Goal: Entertainment & Leisure: Consume media (video, audio)

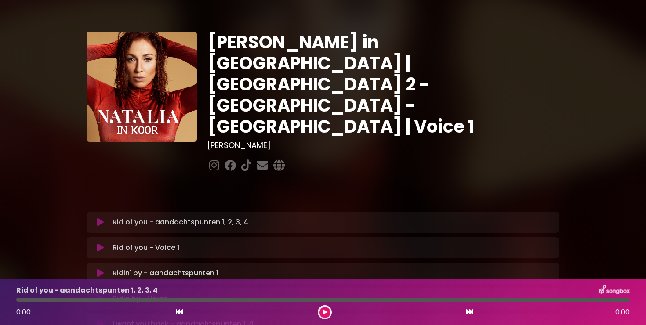
click at [105, 243] on button at bounding box center [100, 247] width 17 height 9
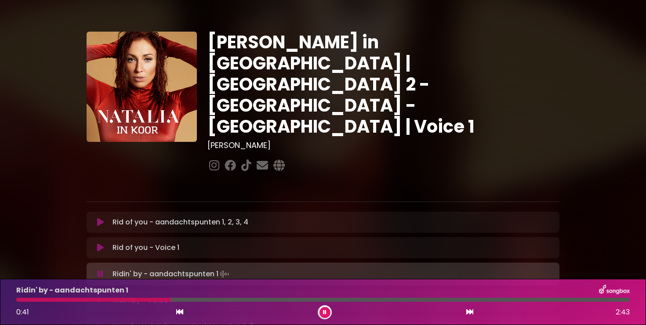
click at [468, 310] on icon at bounding box center [469, 311] width 7 height 7
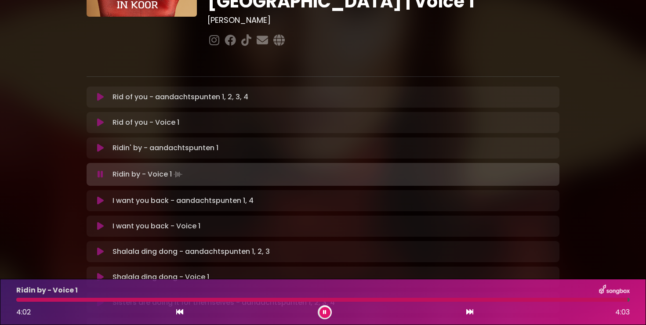
scroll to position [129, 0]
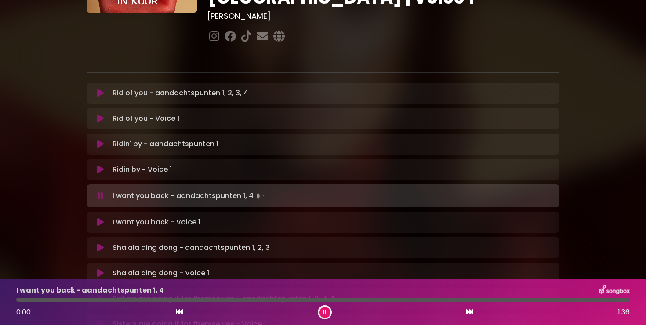
click at [99, 218] on icon at bounding box center [100, 222] width 7 height 9
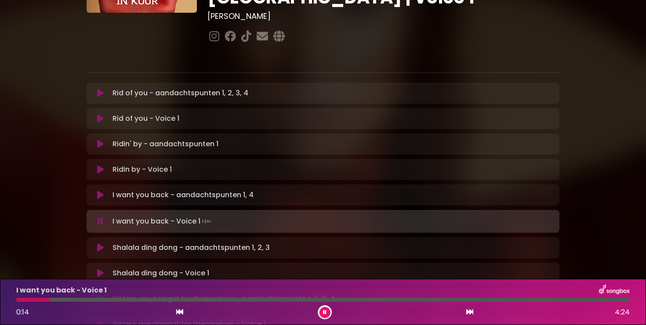
click at [73, 300] on div at bounding box center [322, 300] width 613 height 4
click at [141, 190] on p "I want you back - aandachtspunten 1, 4 Loading Track..." at bounding box center [182, 195] width 141 height 11
click at [102, 191] on icon at bounding box center [100, 195] width 7 height 9
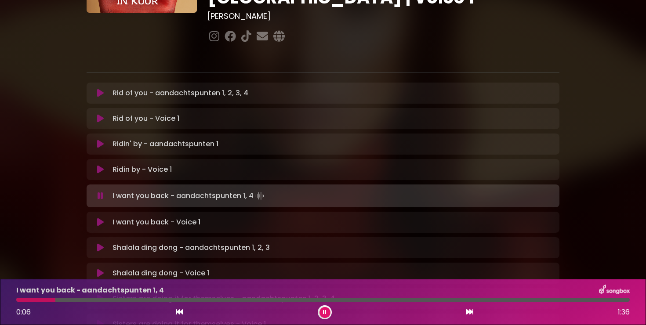
click at [101, 218] on icon at bounding box center [100, 222] width 7 height 9
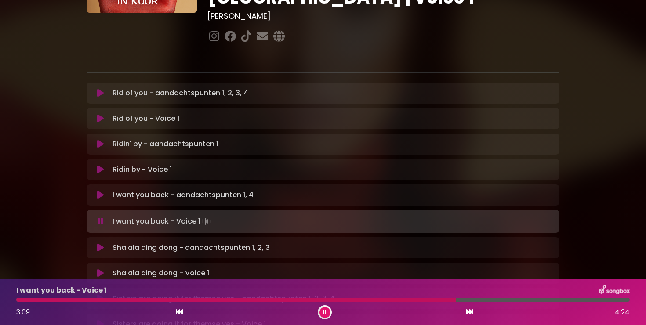
click at [392, 301] on div at bounding box center [236, 300] width 440 height 4
click at [364, 301] on div at bounding box center [322, 300] width 613 height 4
click at [332, 300] on div at bounding box center [192, 300] width 353 height 4
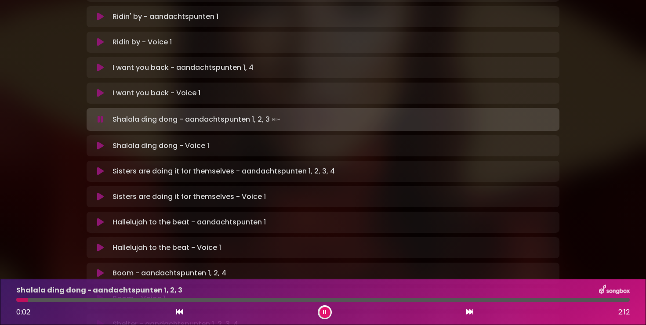
scroll to position [260, 0]
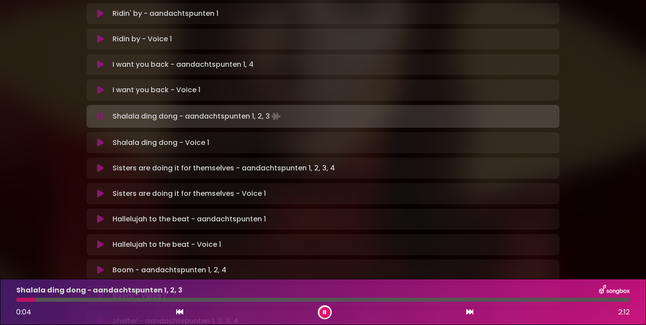
click at [145, 301] on div at bounding box center [322, 300] width 613 height 4
click at [202, 300] on div at bounding box center [322, 300] width 613 height 4
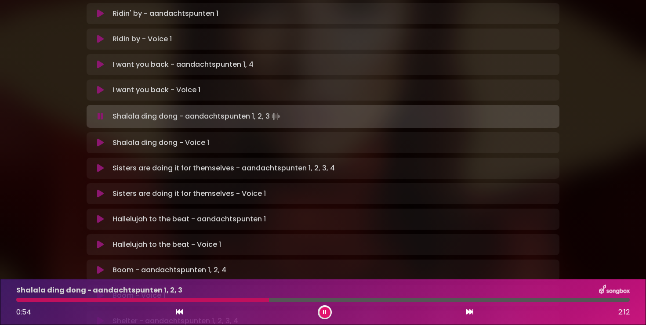
click at [401, 301] on div at bounding box center [322, 300] width 613 height 4
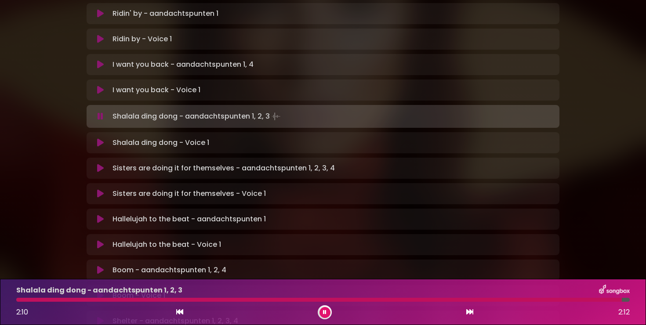
click at [97, 138] on icon at bounding box center [100, 142] width 7 height 9
